Goal: Information Seeking & Learning: Stay updated

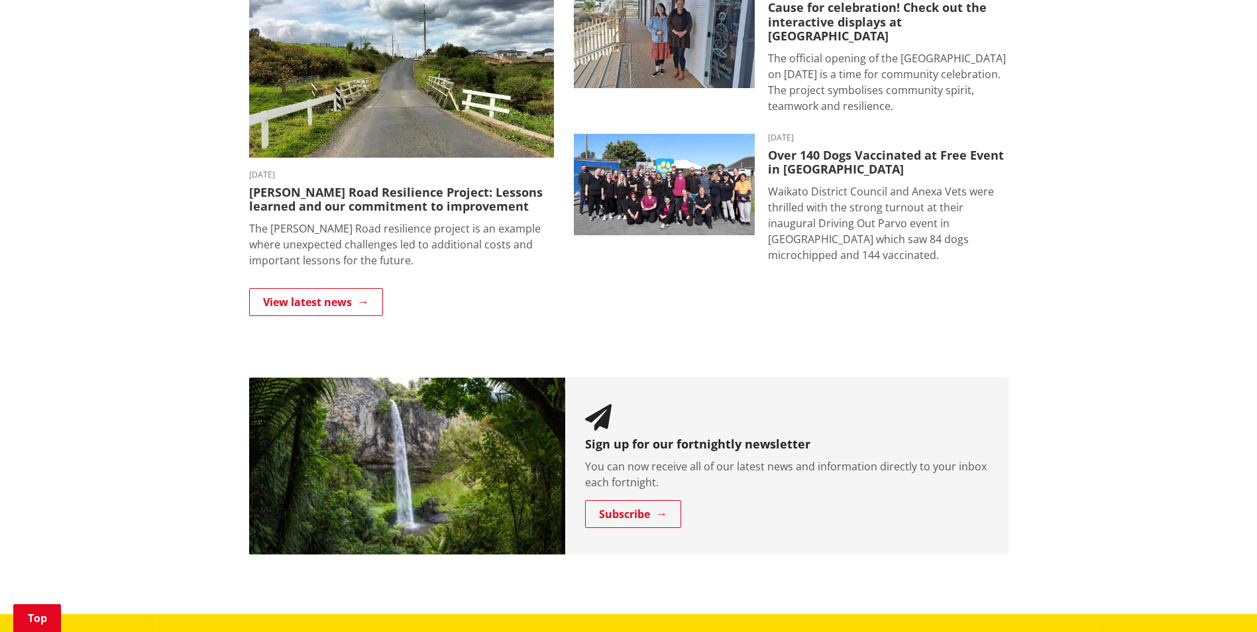
scroll to position [729, 0]
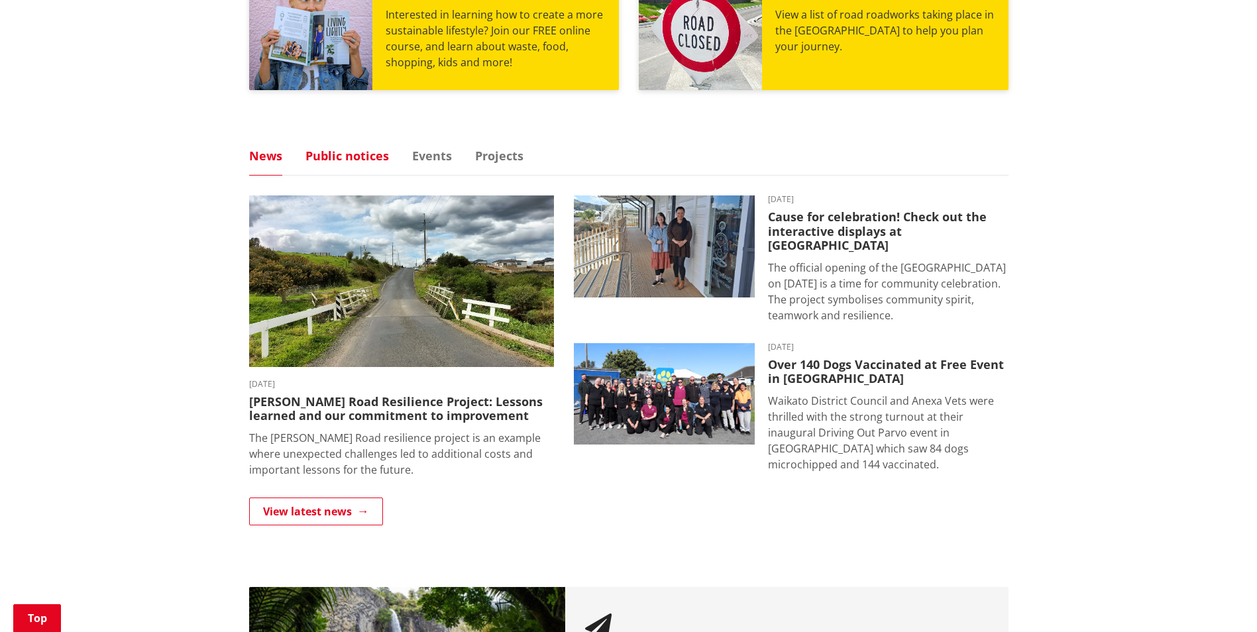
click at [358, 152] on link "Public notices" at bounding box center [346, 156] width 83 height 12
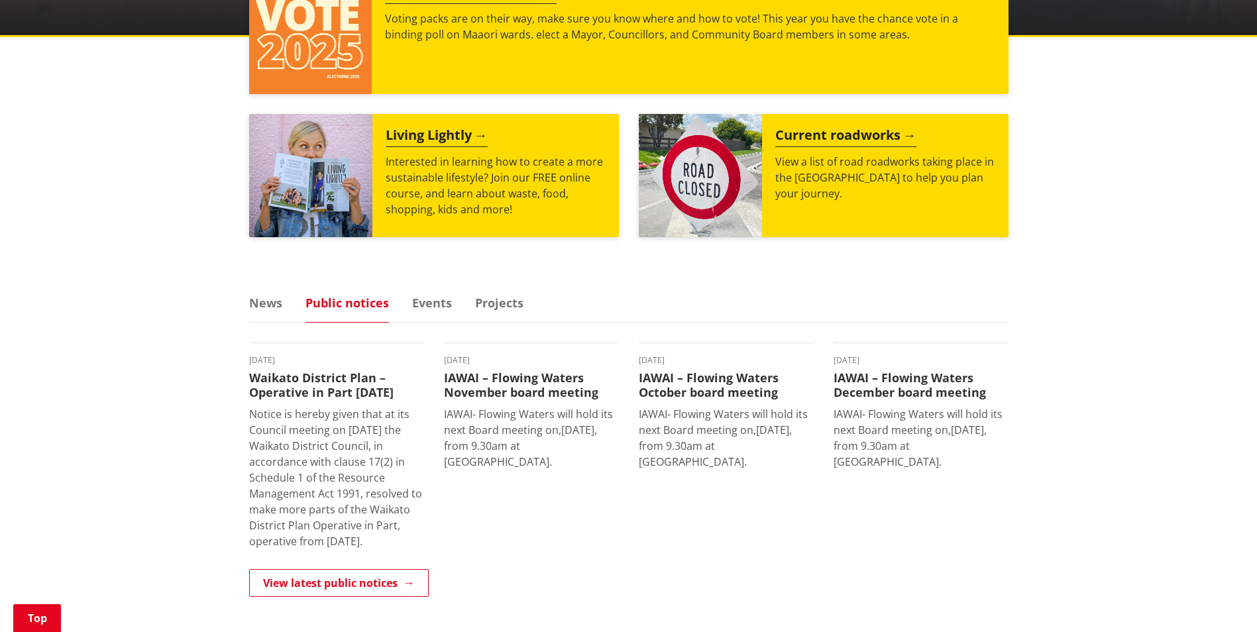
scroll to position [383, 0]
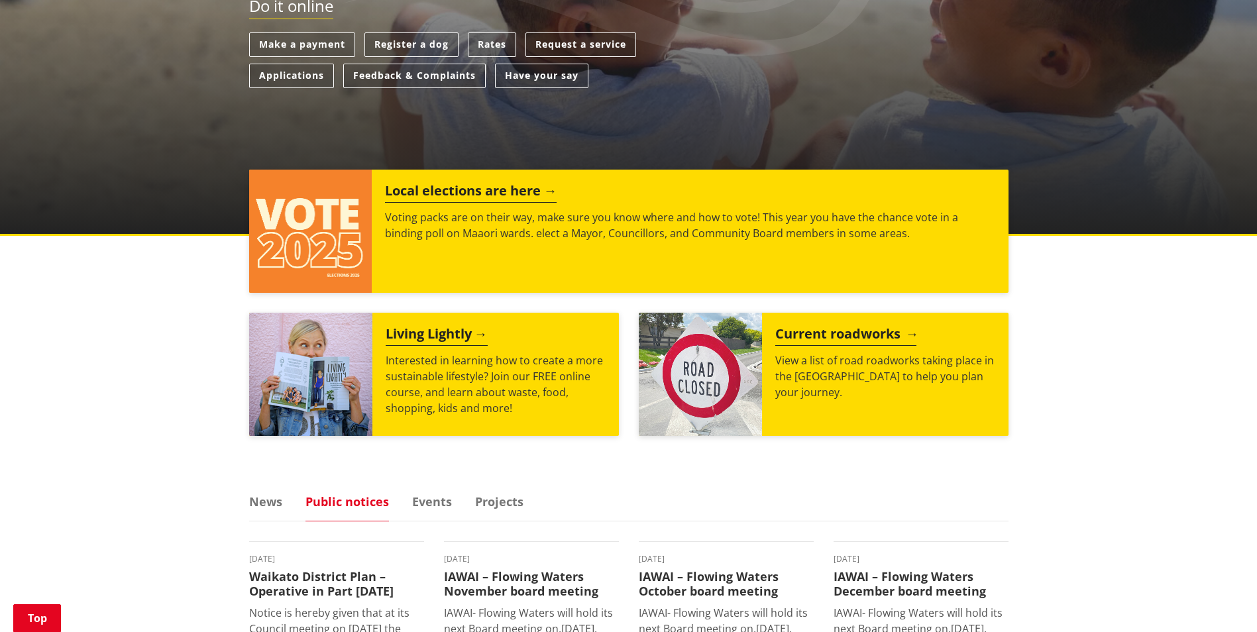
click at [753, 353] on img at bounding box center [700, 374] width 123 height 123
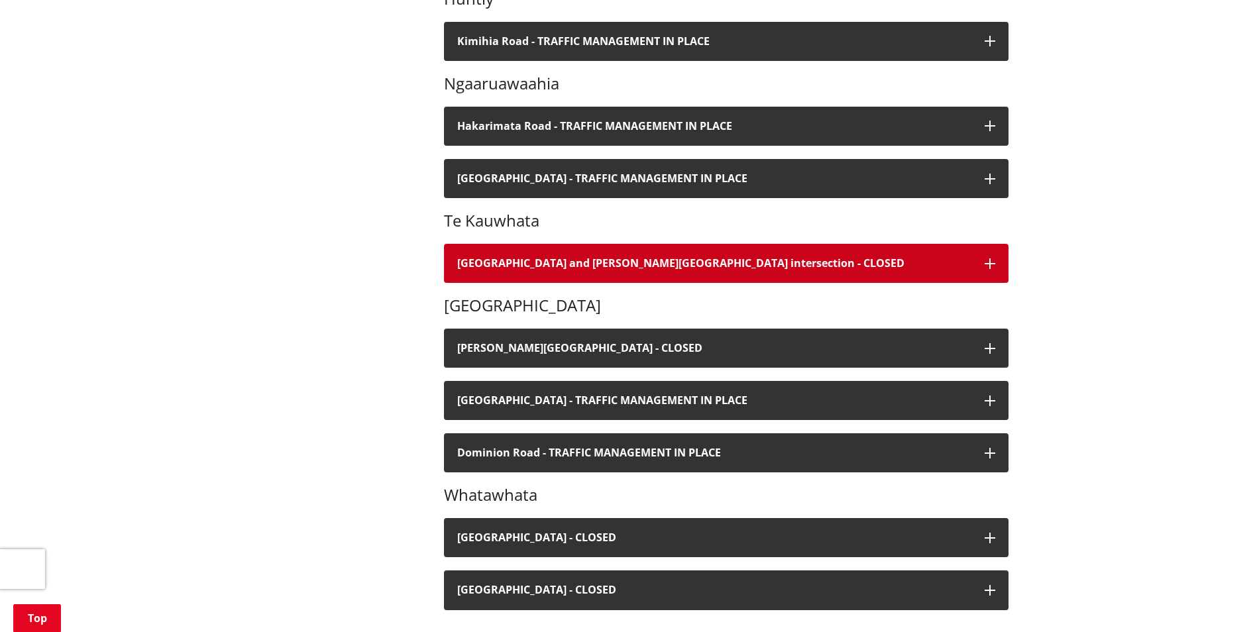
scroll to position [464, 0]
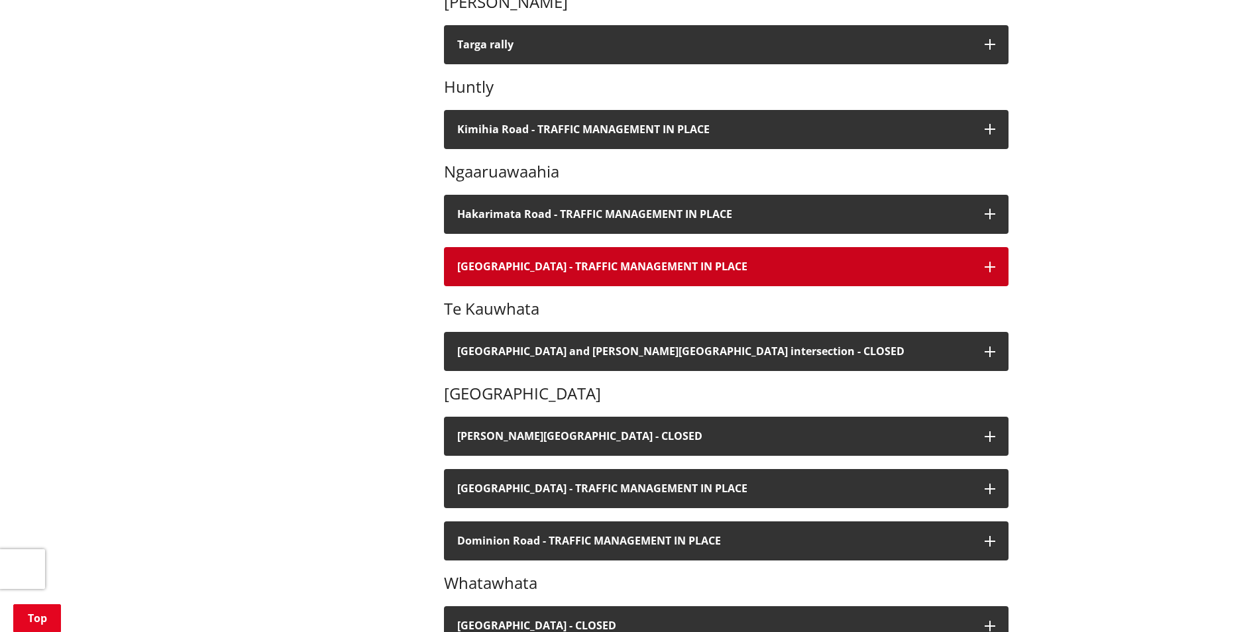
click at [857, 272] on h4 "[GEOGRAPHIC_DATA] - TRAFFIC MANAGEMENT IN PLACE" at bounding box center [714, 266] width 514 height 13
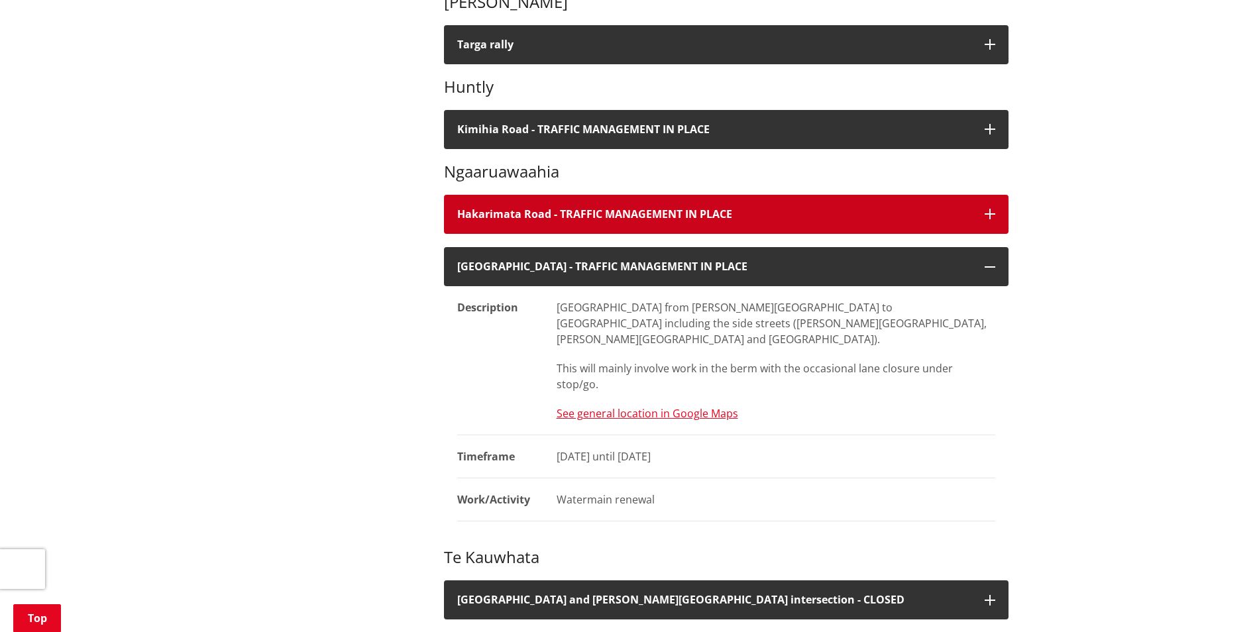
click at [796, 217] on h4 "Hakarimata Road - TRAFFIC MANAGEMENT IN PLACE" at bounding box center [714, 214] width 514 height 13
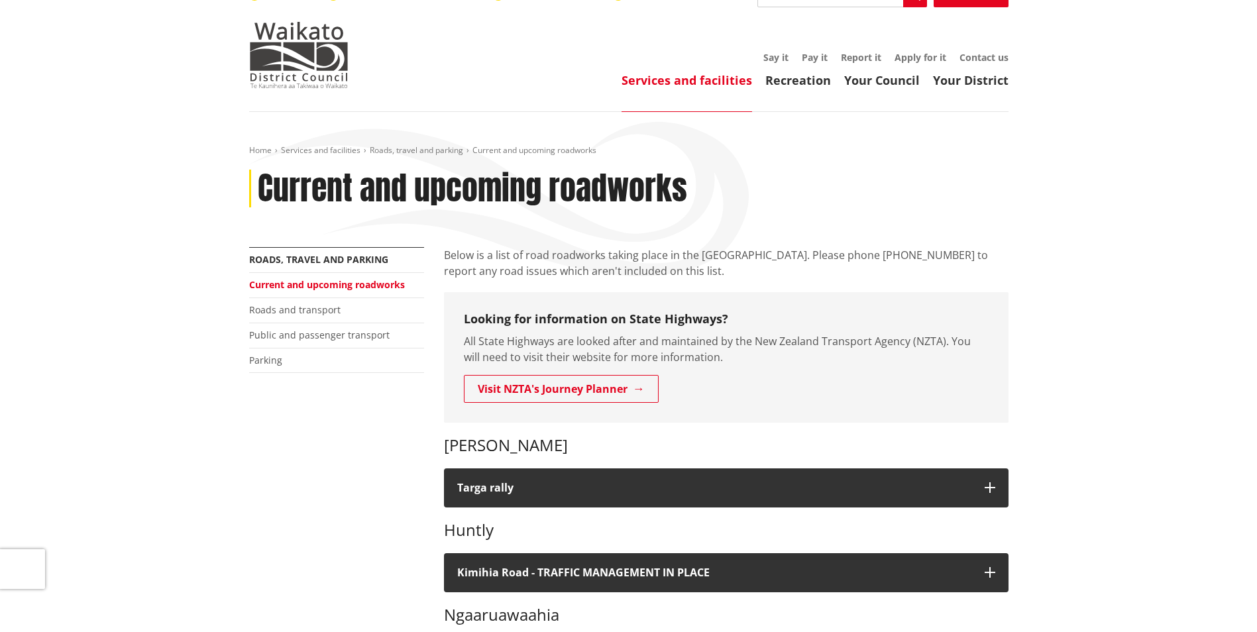
scroll to position [0, 0]
